Goal: Task Accomplishment & Management: Manage account settings

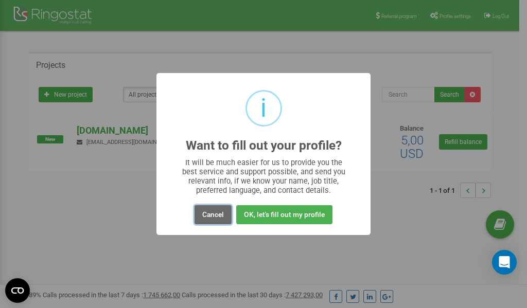
click at [217, 217] on button "Cancel" at bounding box center [212, 214] width 37 height 19
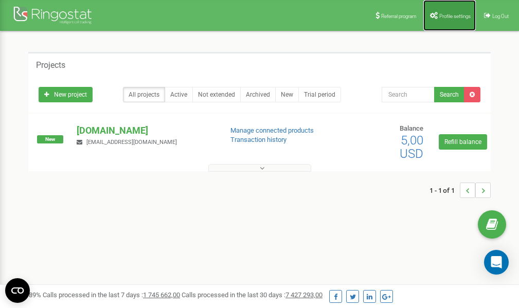
click at [450, 13] on span "Profile settings" at bounding box center [454, 16] width 31 height 6
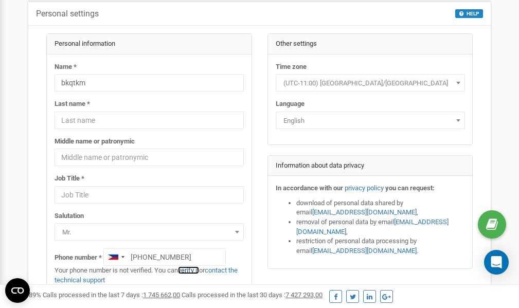
click at [194, 270] on link "verify it" at bounding box center [188, 271] width 21 height 8
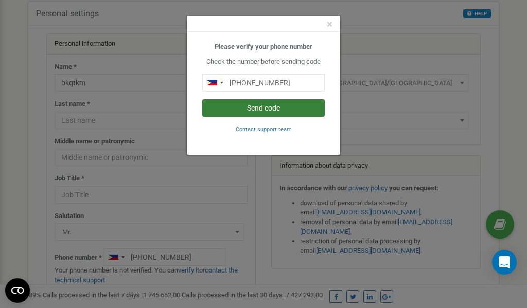
click at [260, 109] on button "Send code" at bounding box center [263, 107] width 122 height 17
